Goal: Find specific page/section: Find specific page/section

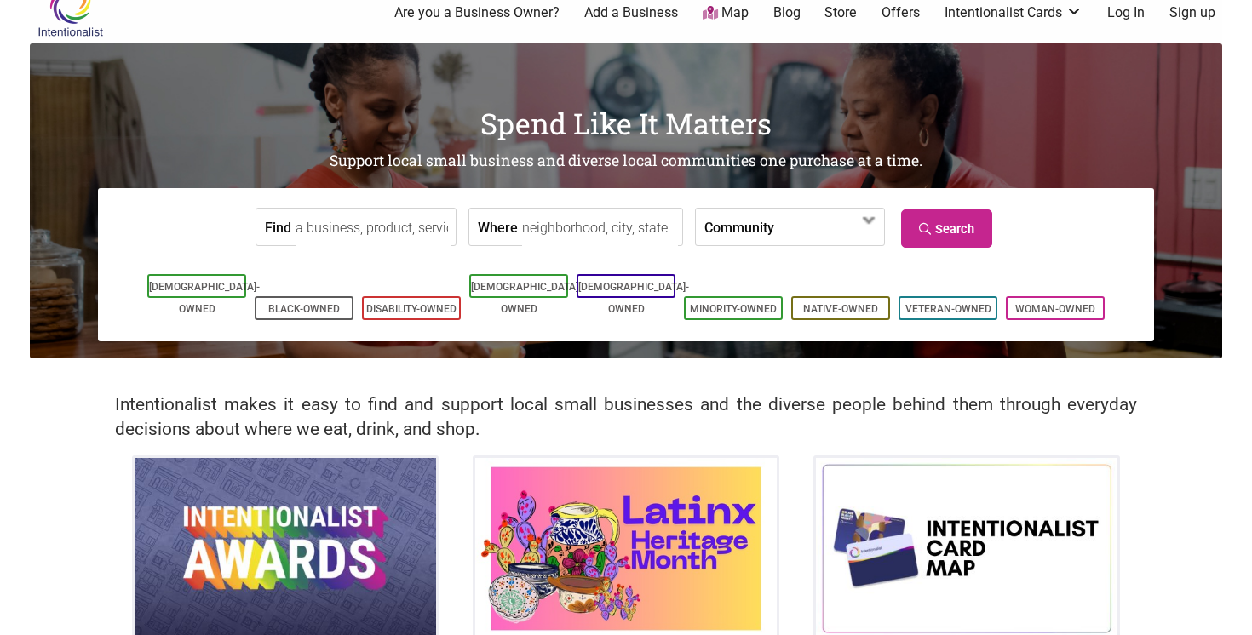
scroll to position [28, 0]
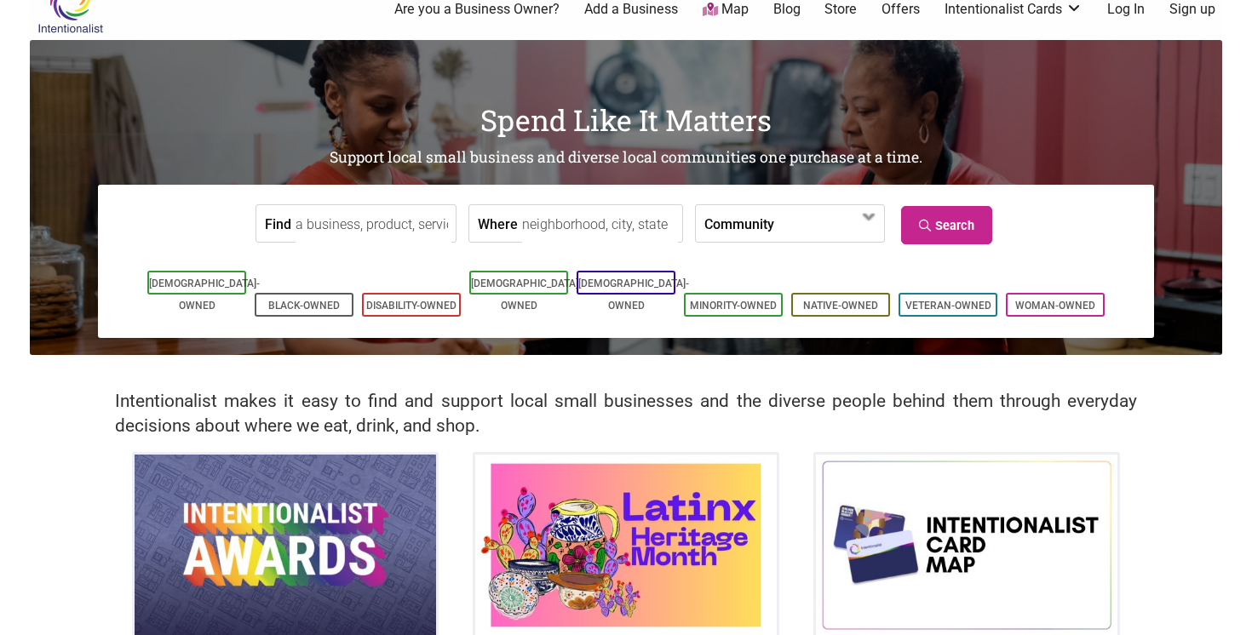
click at [353, 227] on input "Find" at bounding box center [373, 224] width 156 height 38
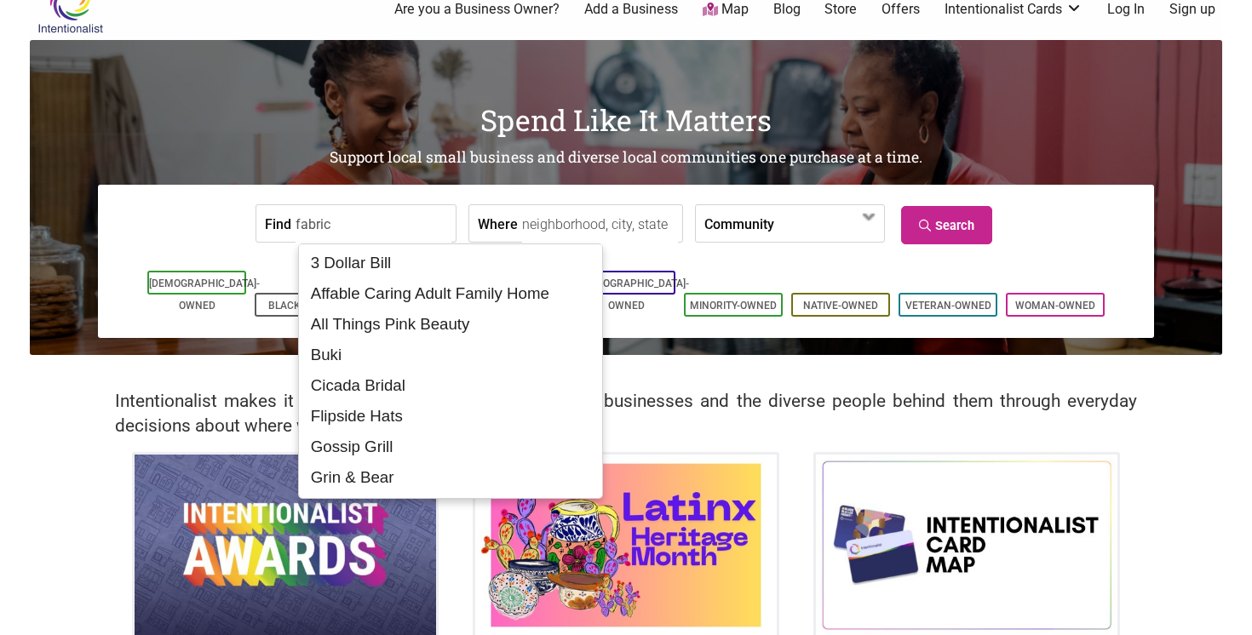
type input "fabric"
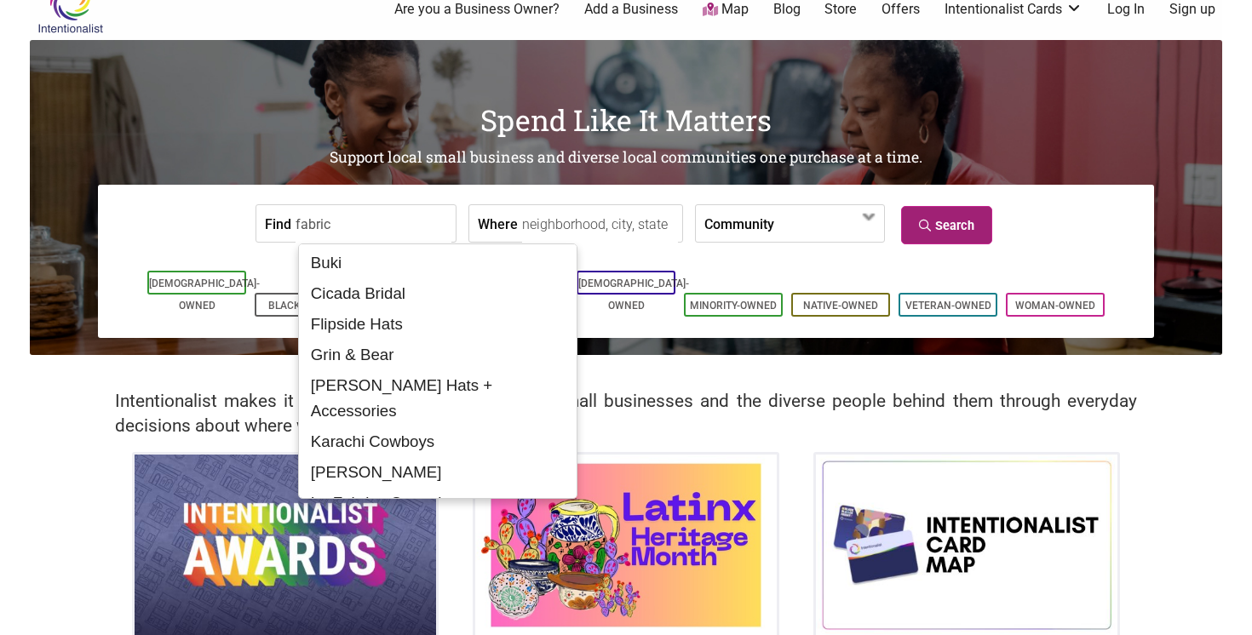
click at [972, 224] on link "Search" at bounding box center [946, 225] width 91 height 38
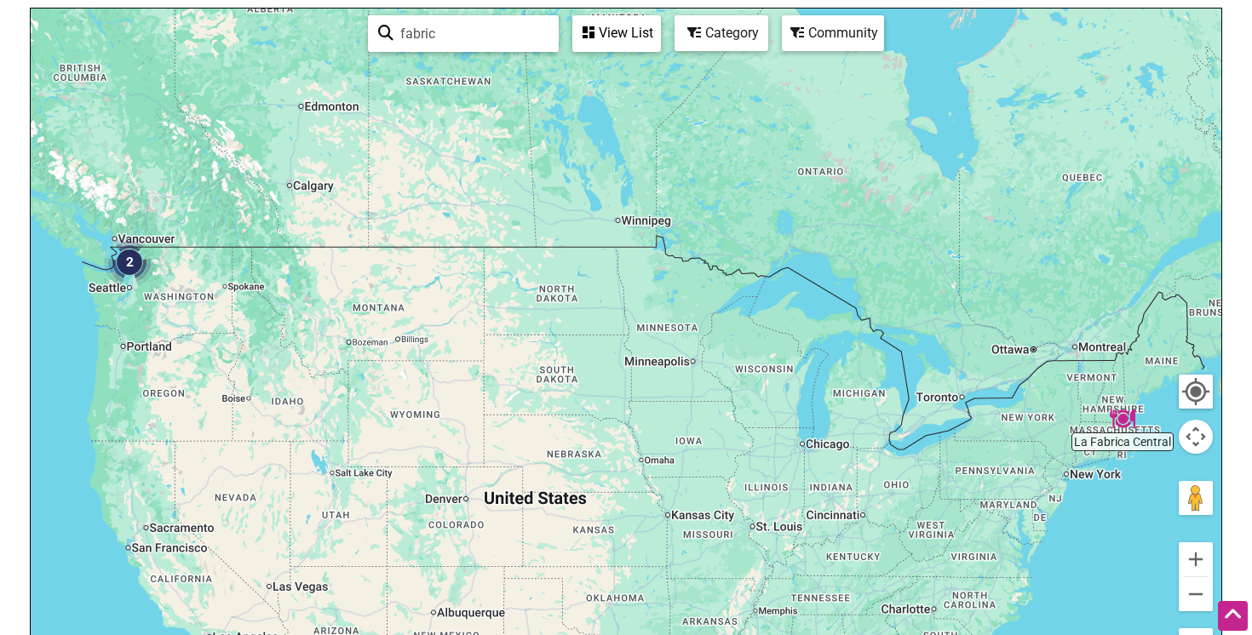
scroll to position [214, 0]
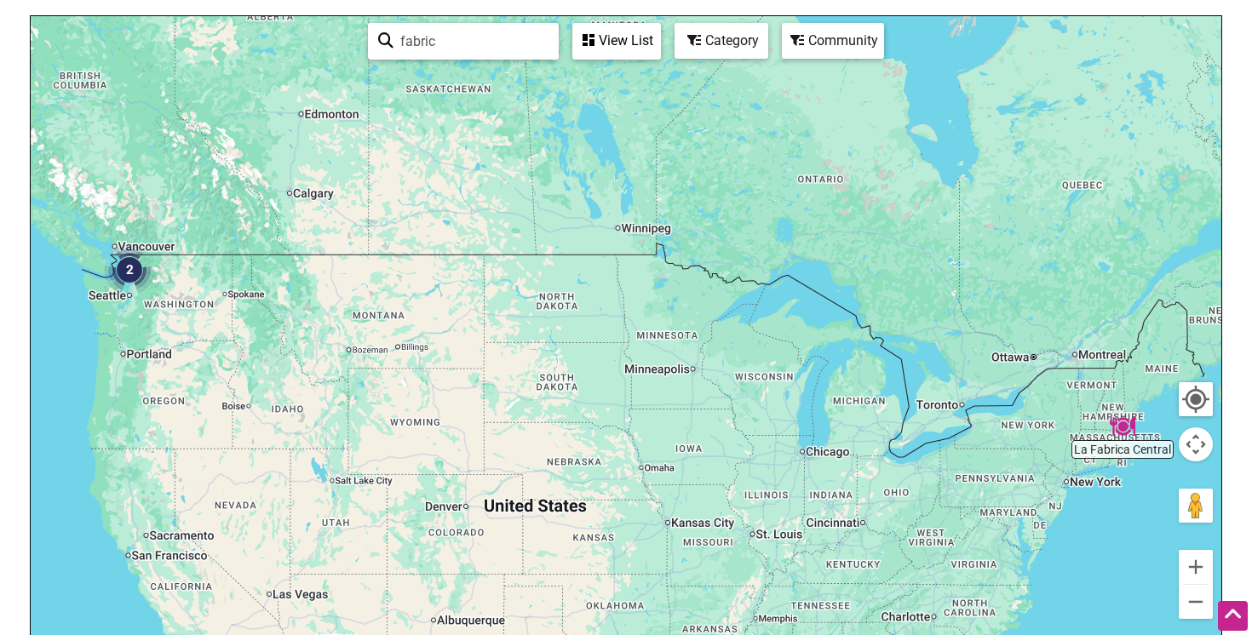
click at [129, 272] on img "2" at bounding box center [129, 269] width 51 height 51
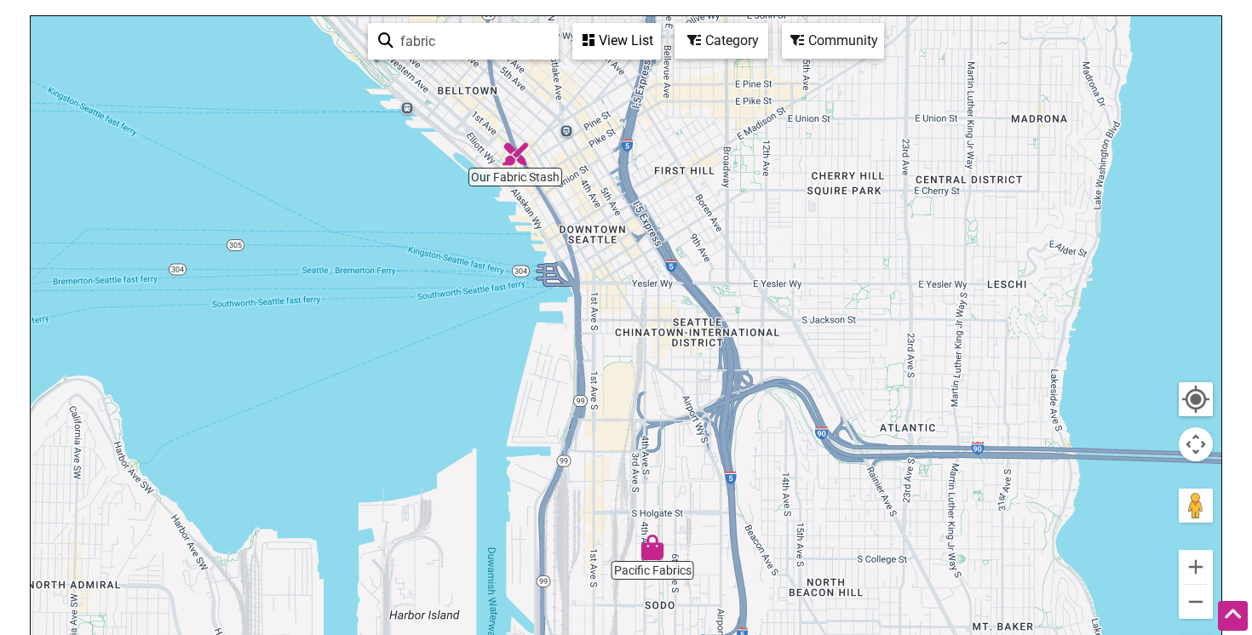
drag, startPoint x: 686, startPoint y: 308, endPoint x: 644, endPoint y: 329, distance: 47.2
click at [644, 329] on div "To navigate, press the arrow keys." at bounding box center [626, 347] width 1190 height 662
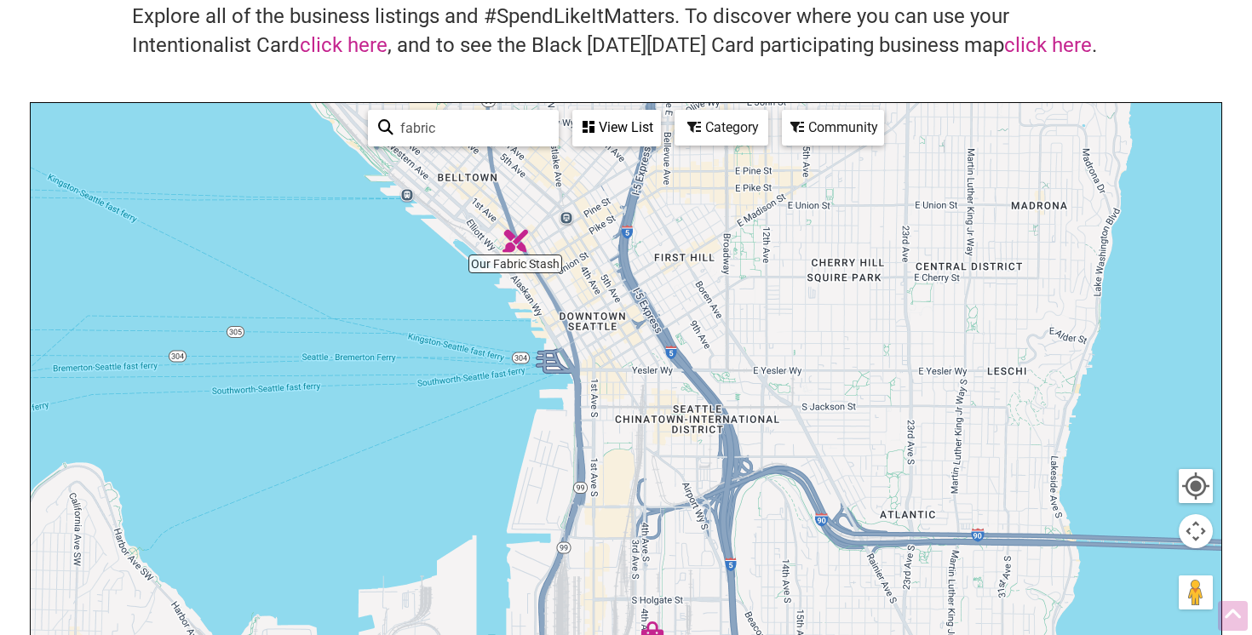
scroll to position [0, 0]
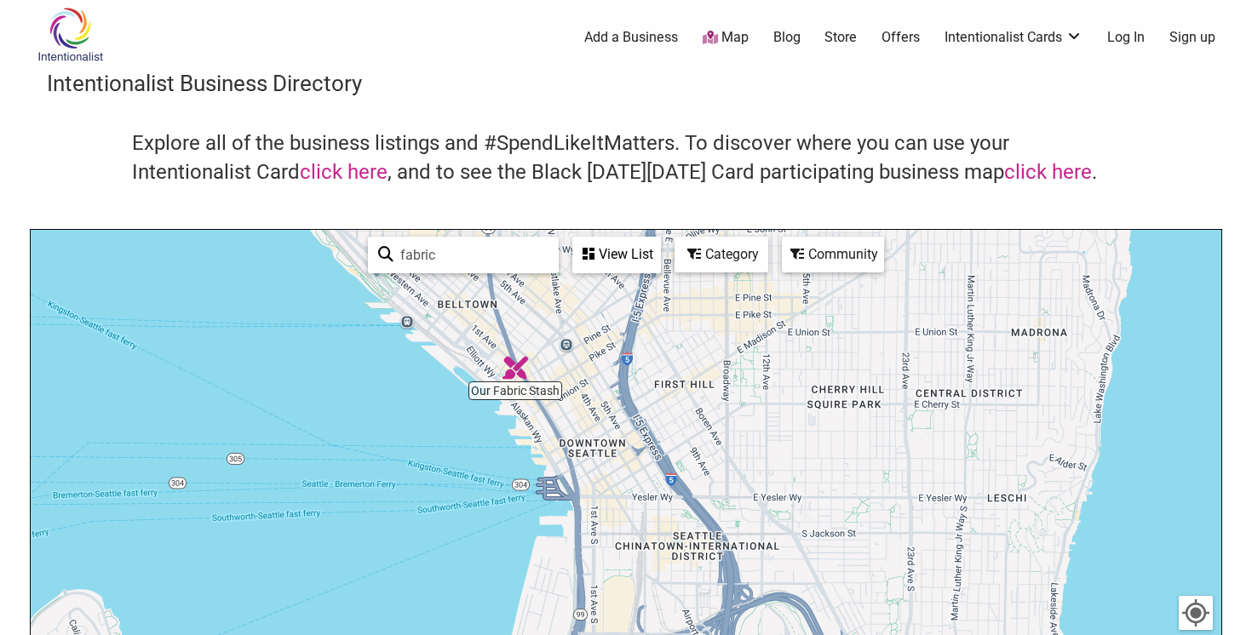
click at [67, 45] on img at bounding box center [70, 34] width 81 height 55
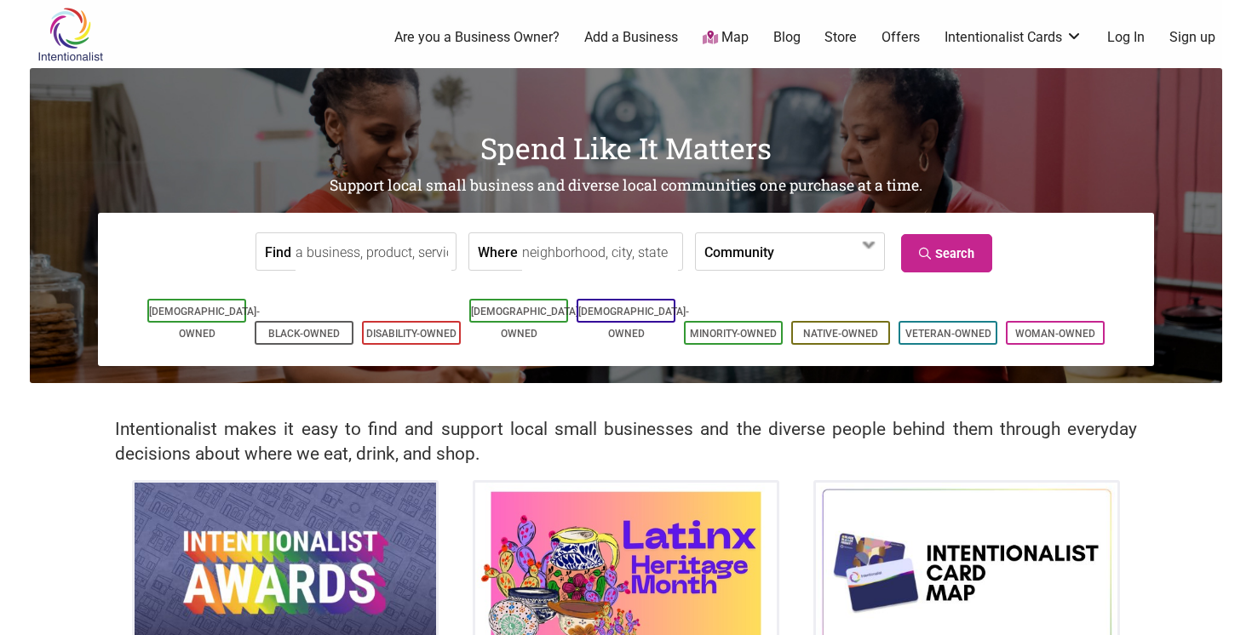
click at [351, 253] on input "Find" at bounding box center [373, 252] width 156 height 38
type input "wool friends"
click at [943, 247] on link "Search" at bounding box center [946, 253] width 91 height 38
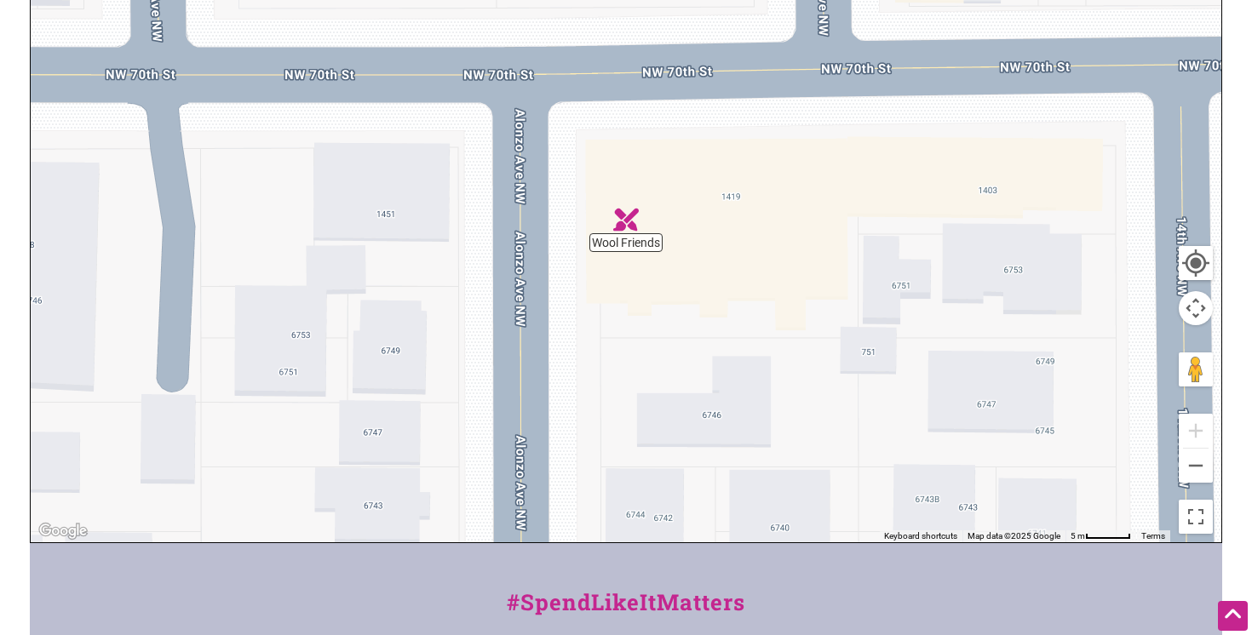
scroll to position [355, 0]
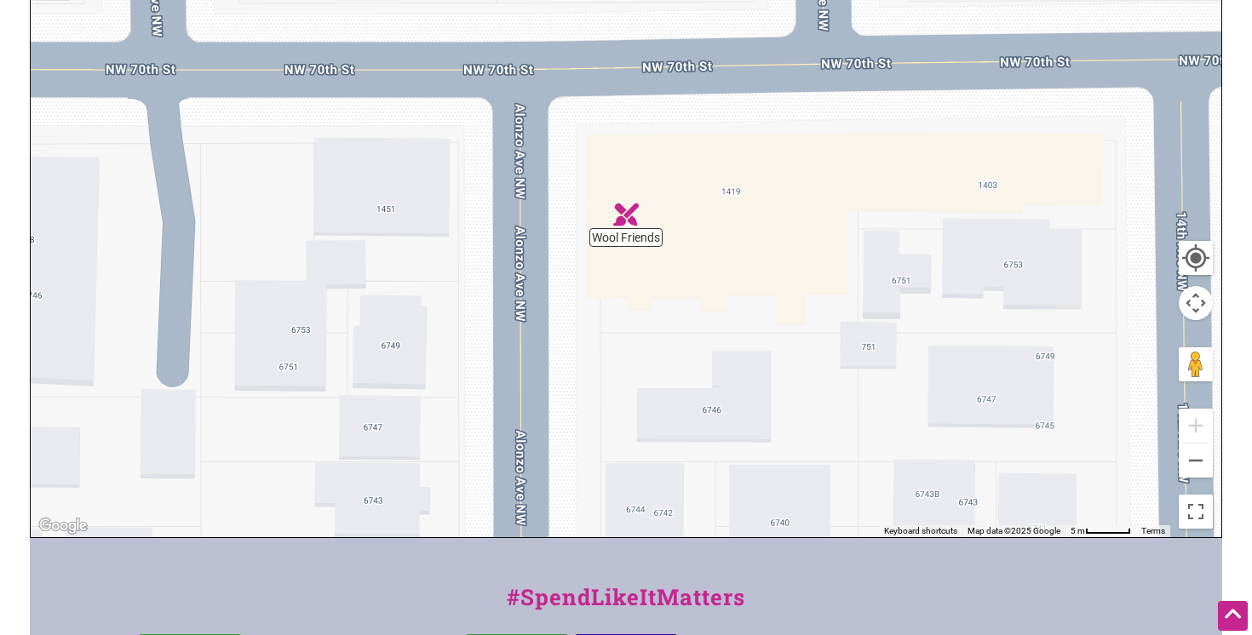
click at [629, 215] on img "Wool Friends" at bounding box center [626, 215] width 26 height 26
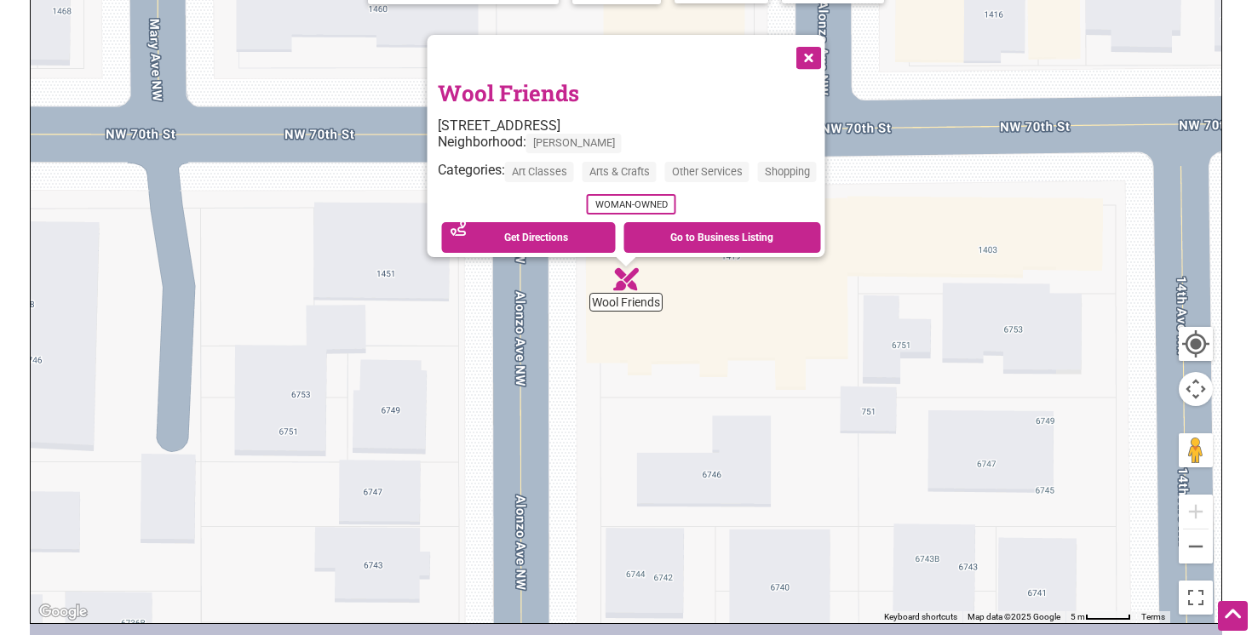
scroll to position [267, 0]
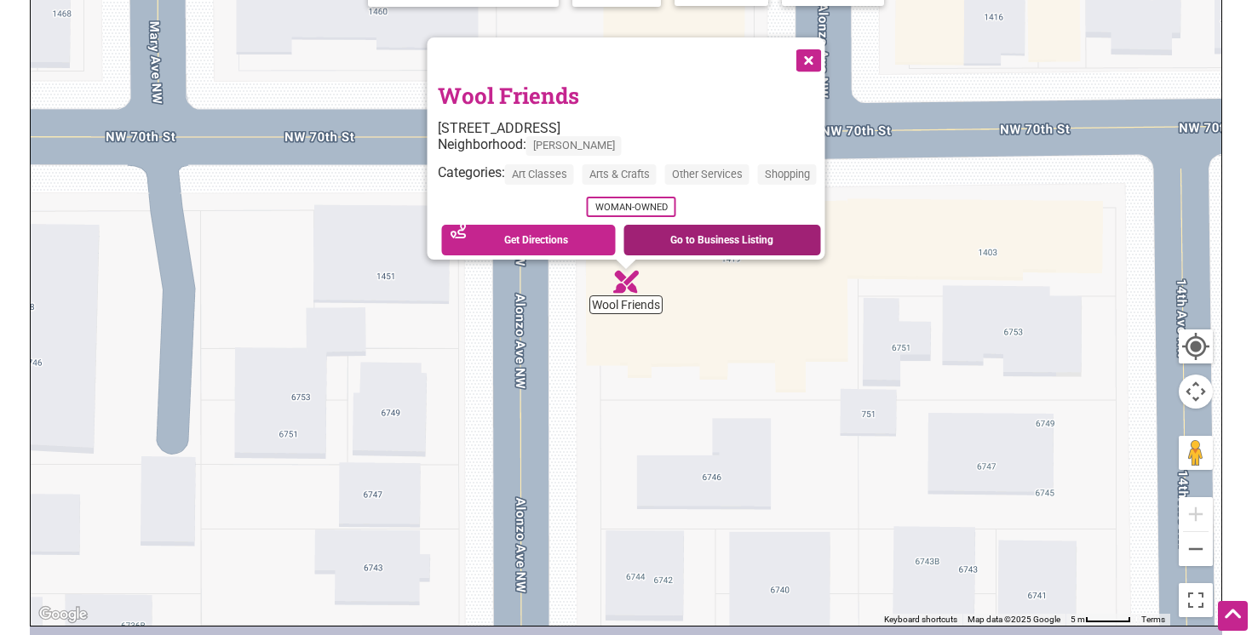
click at [712, 229] on link "Go to Business Listing" at bounding box center [722, 240] width 198 height 31
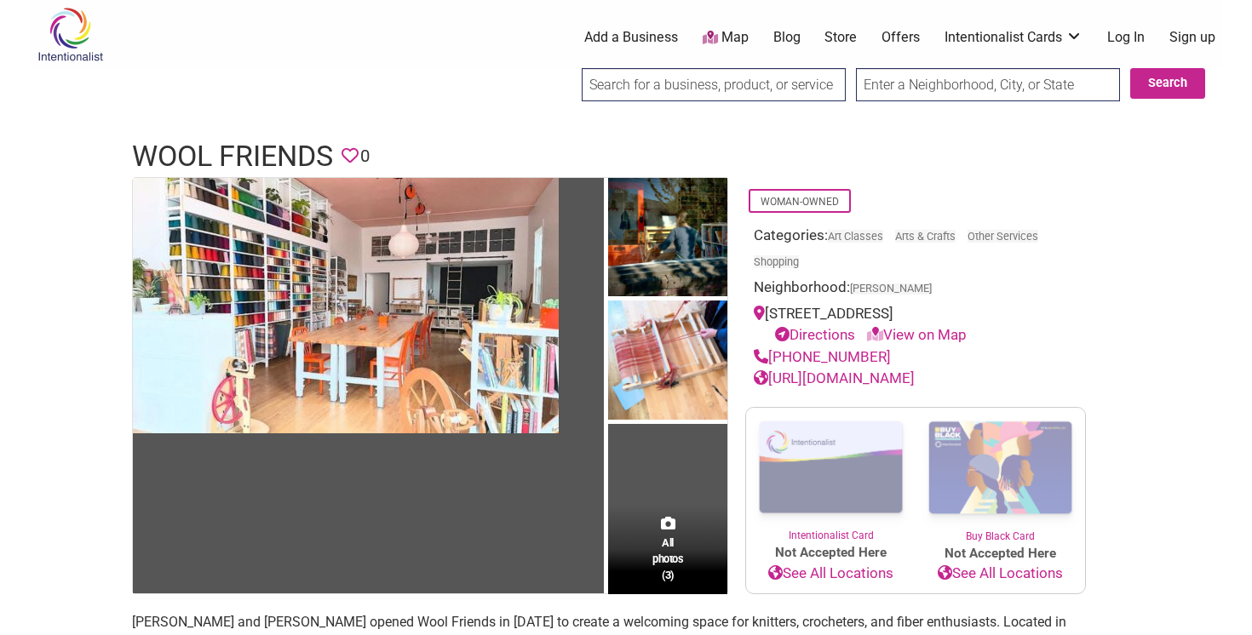
click at [601, 500] on td at bounding box center [370, 386] width 475 height 416
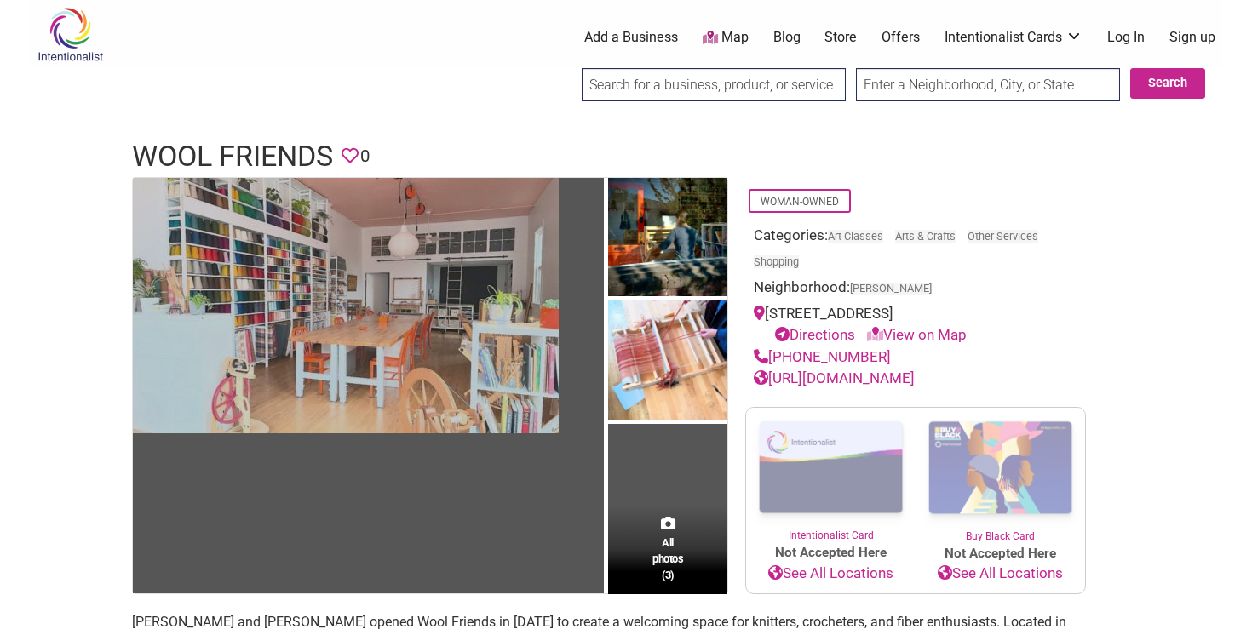
click at [534, 404] on img at bounding box center [346, 305] width 426 height 255
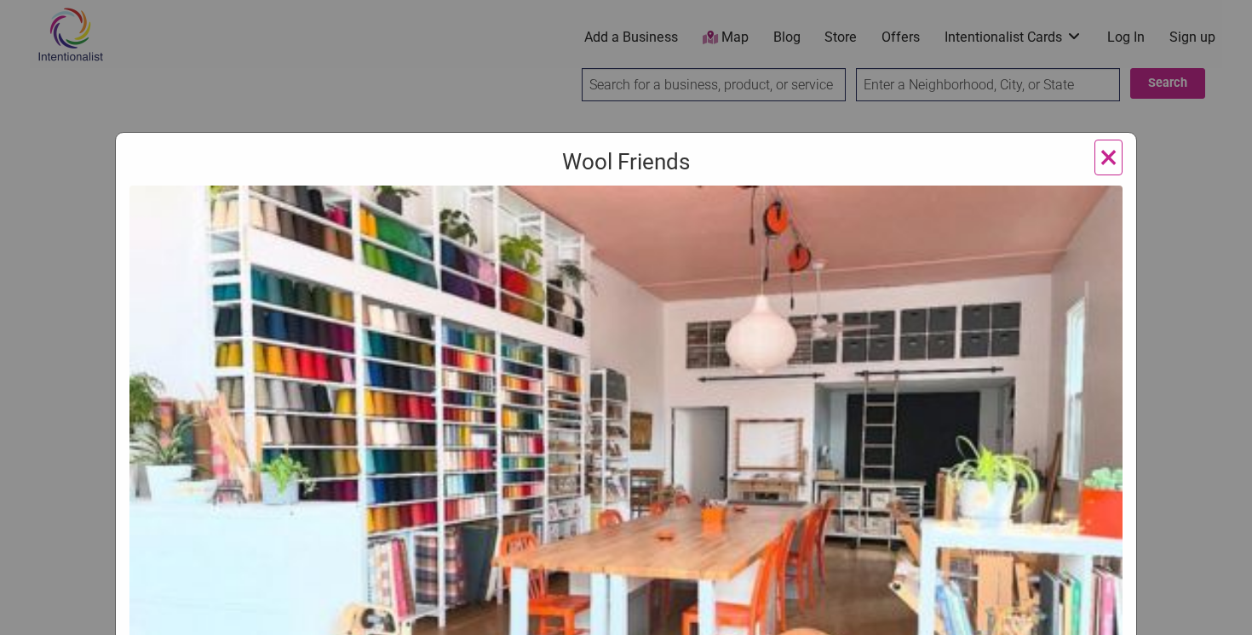
click at [1105, 150] on span "×" at bounding box center [1108, 157] width 18 height 40
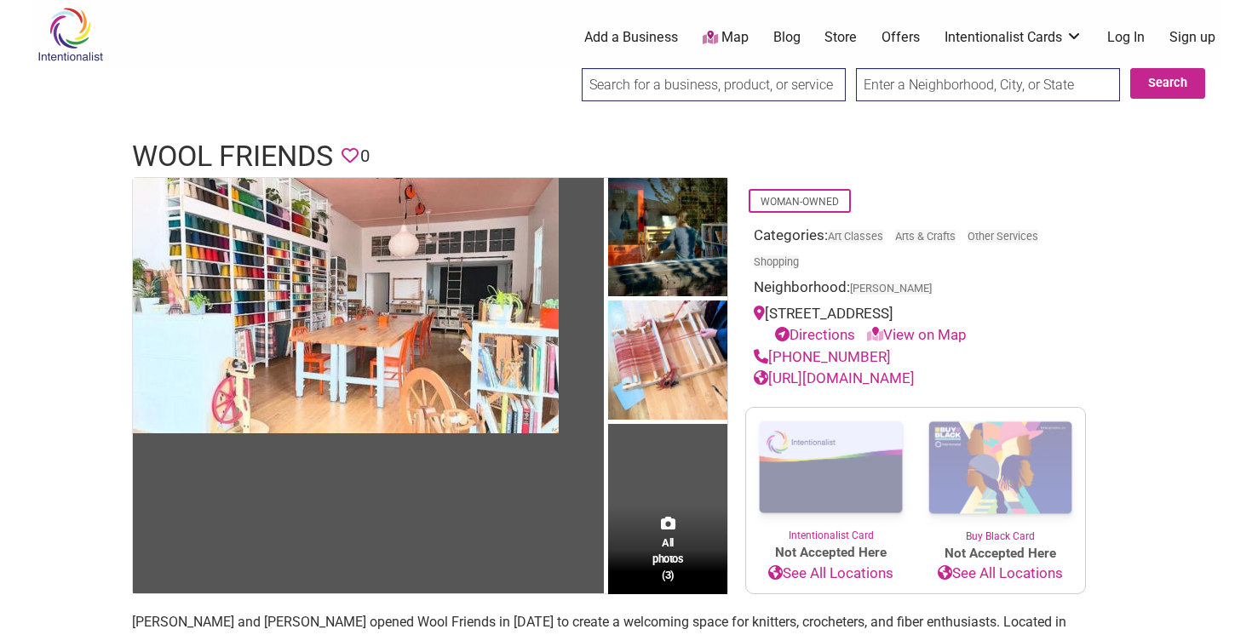
click at [681, 514] on div "All photos (3)" at bounding box center [667, 549] width 119 height 89
click at [915, 181] on div "Woman-Owned Categories: Art Classes Arts & Crafts Other Services Shopping Neigh…" at bounding box center [915, 283] width 341 height 213
